Goal: Task Accomplishment & Management: Complete application form

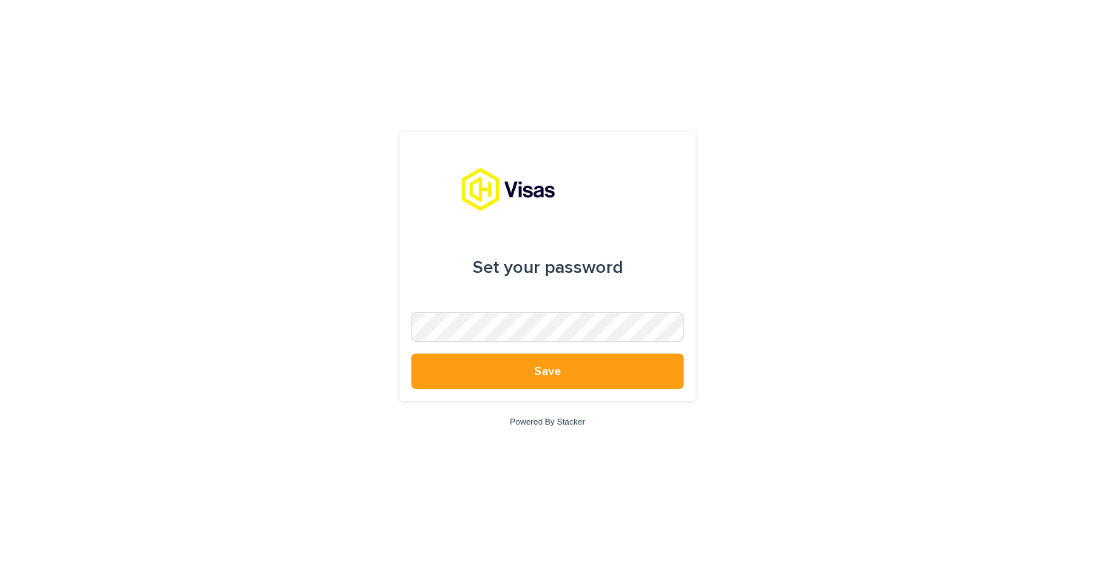
click at [459, 345] on form "Set your password Save" at bounding box center [547, 266] width 272 height 246
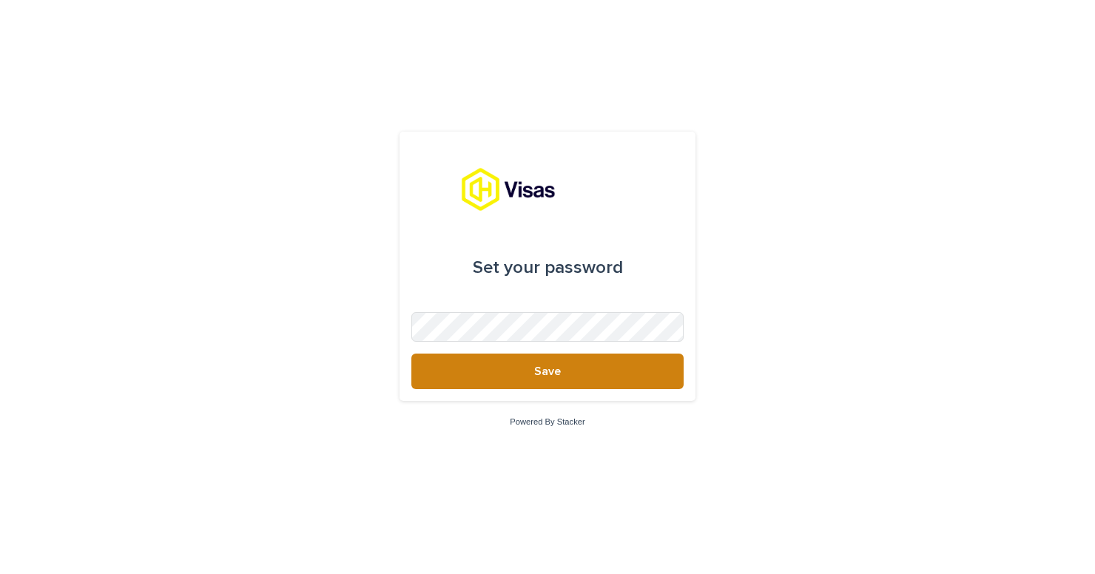
click at [530, 381] on button "Save" at bounding box center [547, 372] width 272 height 36
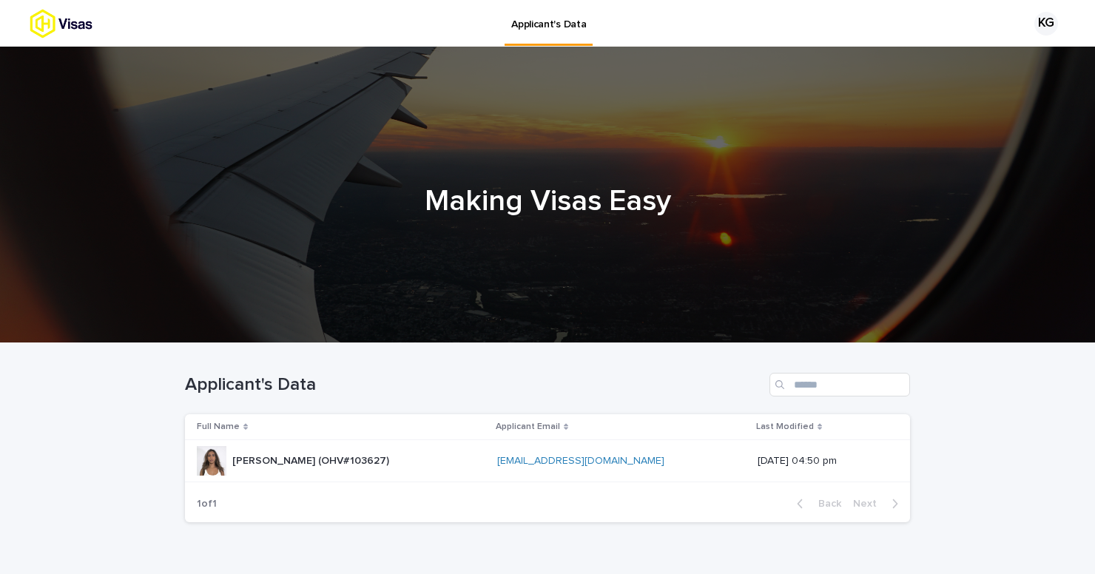
click at [757, 459] on p "[DATE] 04:50 pm" at bounding box center [821, 461] width 129 height 13
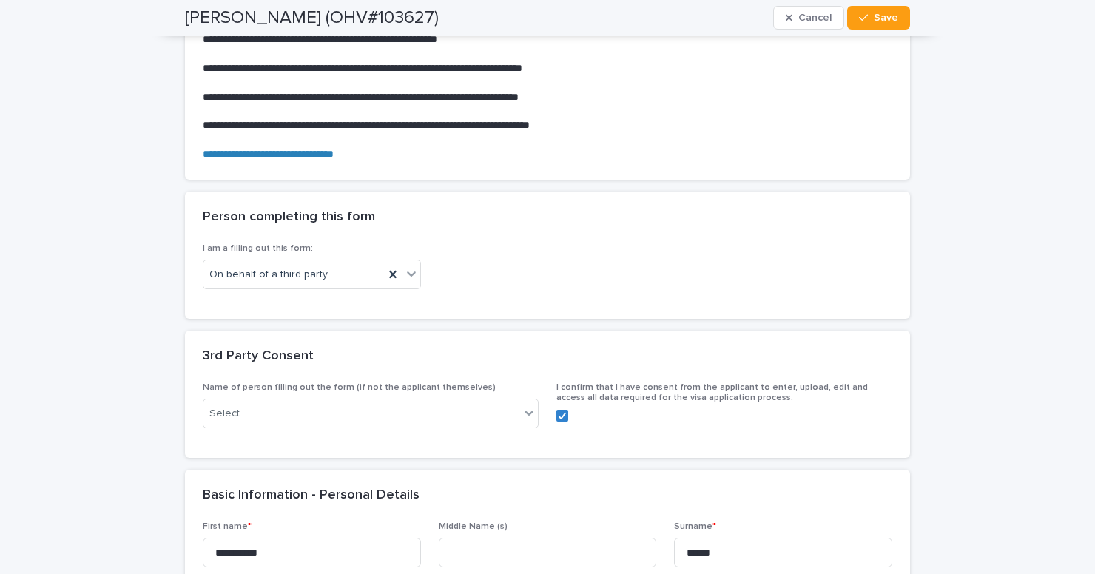
scroll to position [172, 0]
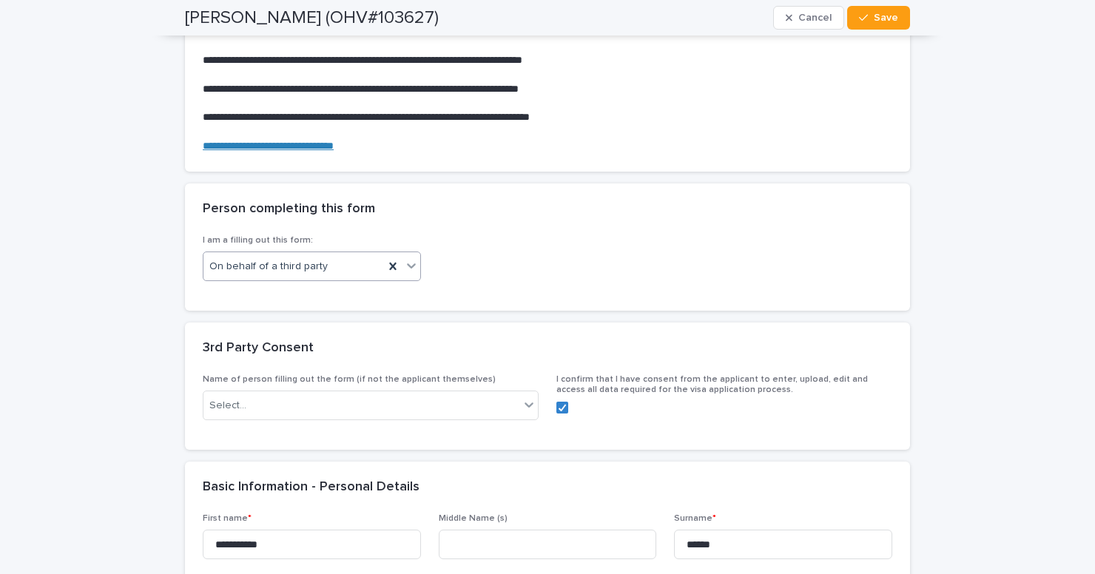
click at [413, 263] on icon at bounding box center [411, 265] width 15 height 15
click at [345, 291] on div "For myself" at bounding box center [311, 290] width 217 height 26
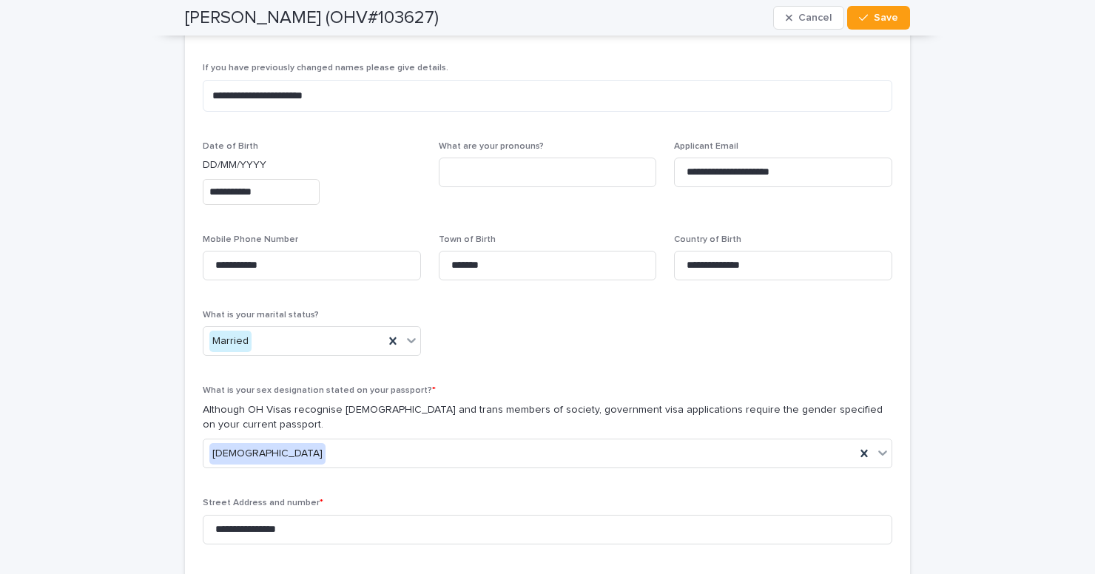
scroll to position [577, 0]
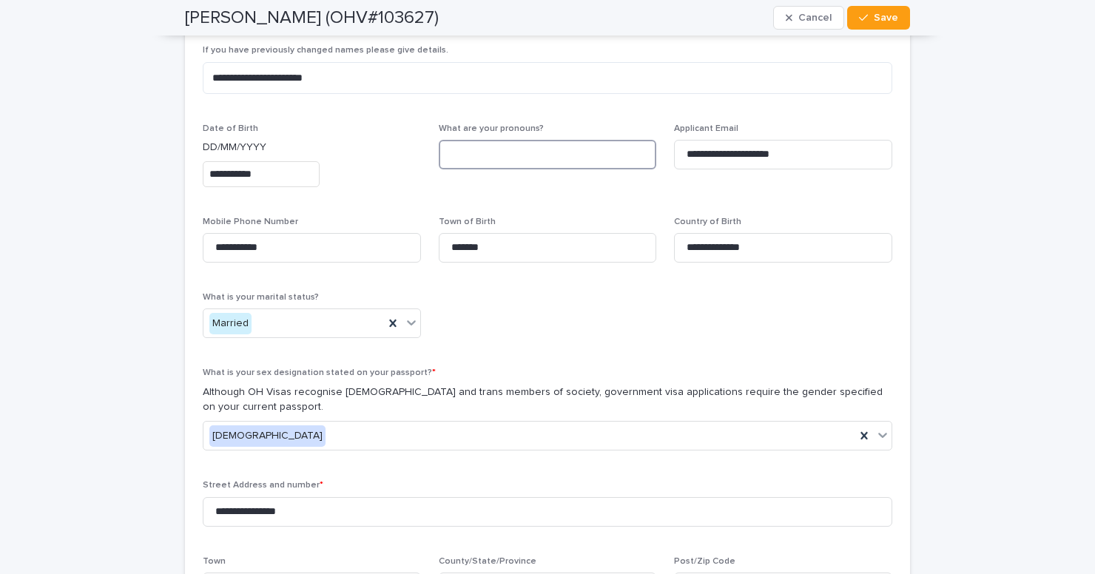
click at [504, 140] on input at bounding box center [548, 155] width 218 height 30
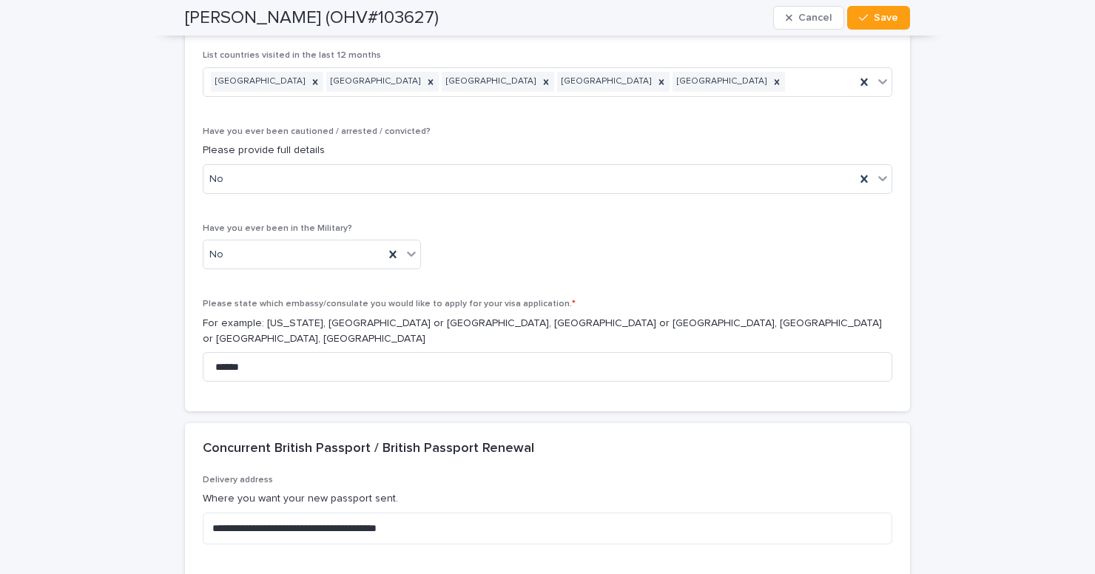
scroll to position [439, 0]
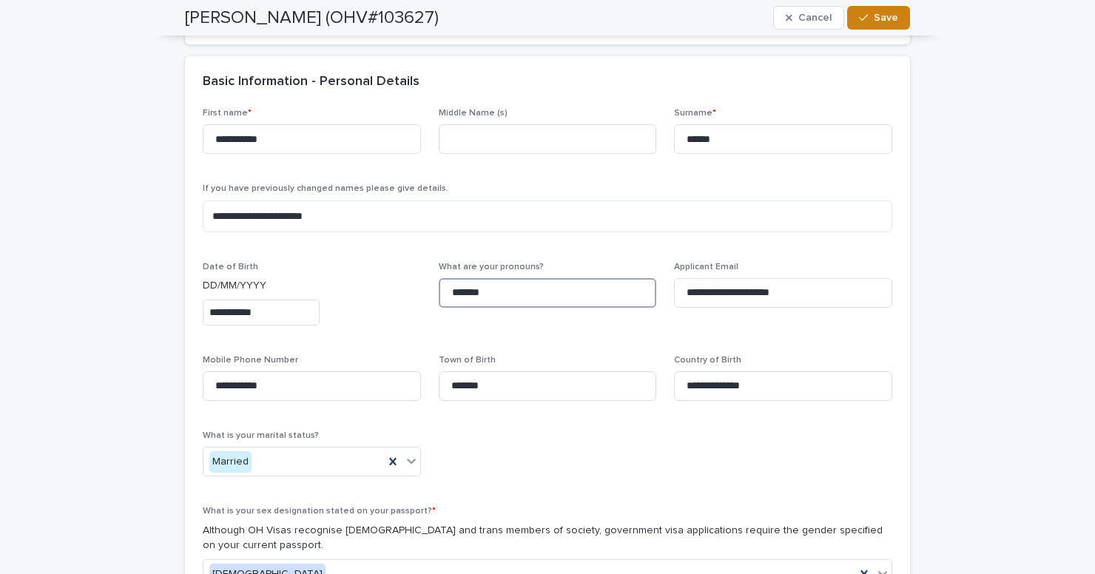
type input "*******"
click at [889, 23] on button "Save" at bounding box center [878, 18] width 63 height 24
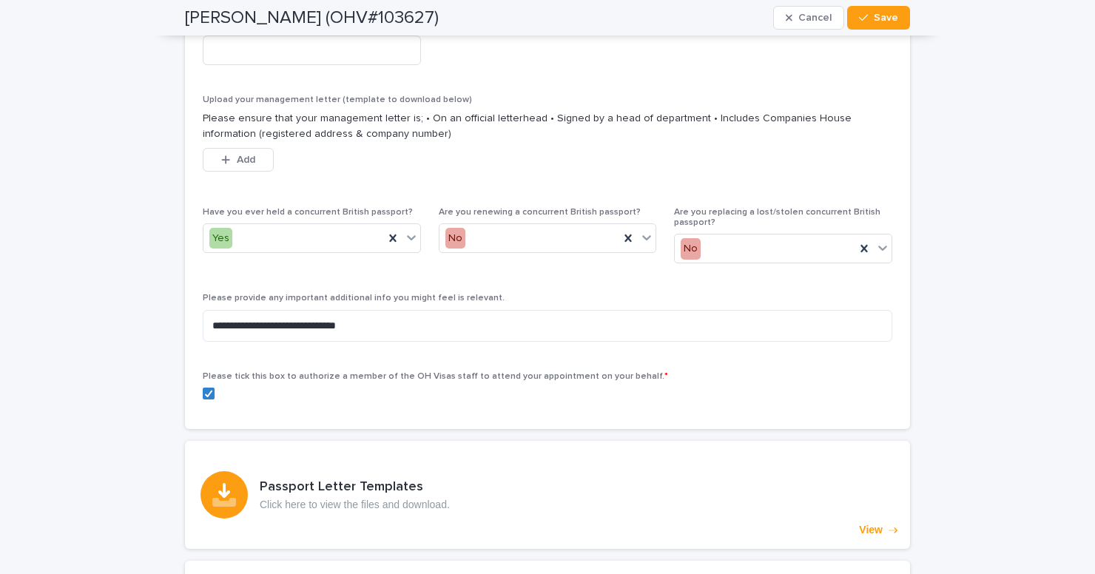
scroll to position [7858, 0]
